Goal: Task Accomplishment & Management: Complete application form

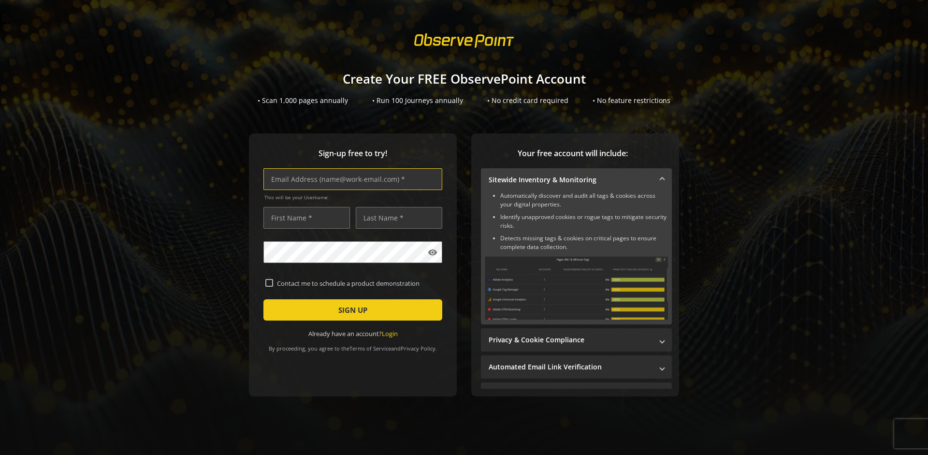
click at [350, 179] on input "text" at bounding box center [352, 179] width 179 height 22
type input "[EMAIL_ADDRESS][DOMAIN_NAME]"
click at [304, 218] on input "text" at bounding box center [306, 218] width 87 height 22
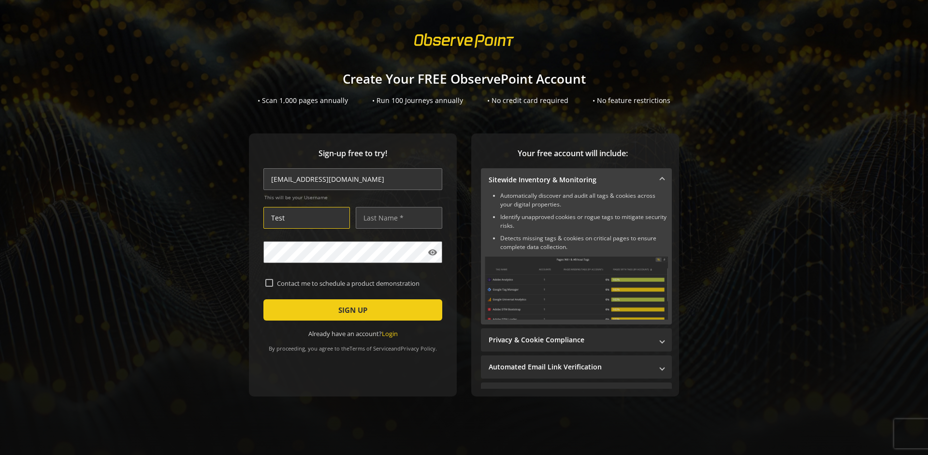
type input "Test"
click at [396, 218] on input "text" at bounding box center [399, 218] width 87 height 22
type input "Test"
click at [350, 310] on span "SIGN UP" at bounding box center [352, 309] width 29 height 17
